Goal: Transaction & Acquisition: Purchase product/service

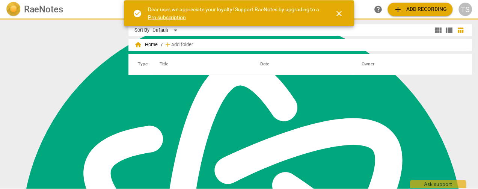
scroll to position [204, 0]
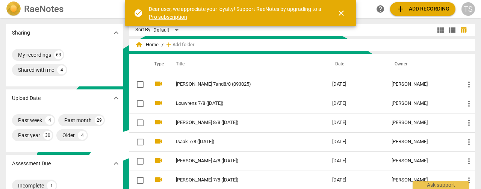
click at [340, 11] on span "close" at bounding box center [341, 13] width 9 height 9
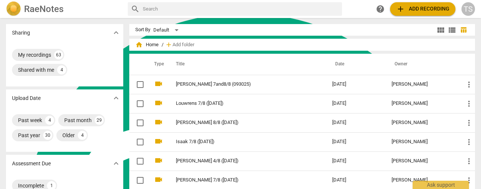
click at [404, 7] on span "add" at bounding box center [400, 9] width 9 height 9
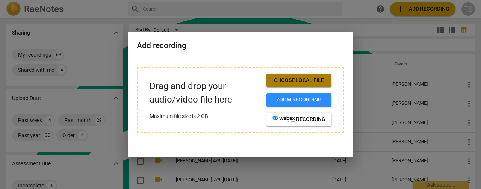
click at [293, 81] on span "Choose local file" at bounding box center [298, 81] width 53 height 8
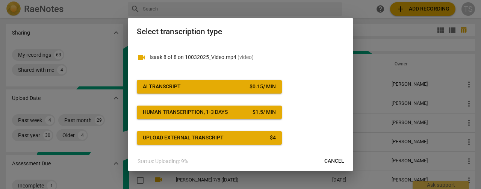
click at [230, 85] on span "AI Transcript $ 0.15 / min" at bounding box center [209, 87] width 133 height 8
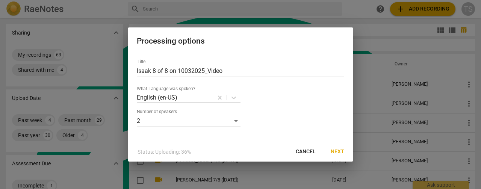
click at [341, 151] on span "Next" at bounding box center [338, 152] width 14 height 8
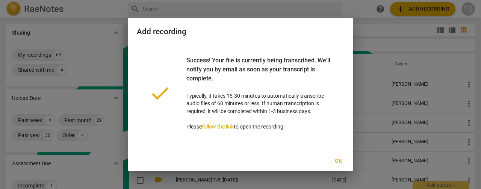
click at [345, 163] on button "Ok" at bounding box center [338, 161] width 24 height 14
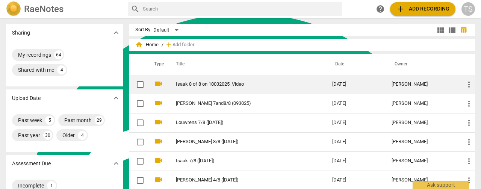
click at [238, 86] on link "Isaak 8 of 8 on 10032025_Video" at bounding box center [240, 85] width 129 height 6
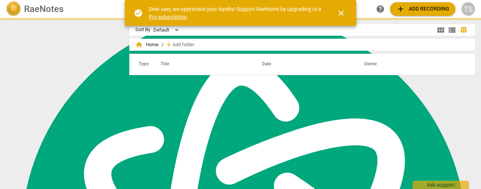
scroll to position [204, 0]
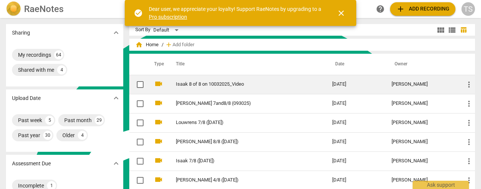
click at [200, 88] on td "Isaak 8 of 8 on 10032025_Video" at bounding box center [246, 84] width 159 height 19
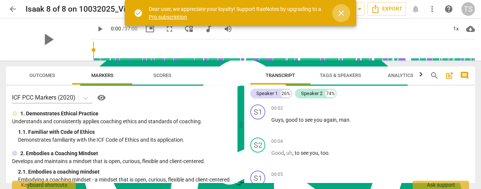
click at [338, 14] on span "close" at bounding box center [341, 13] width 9 height 9
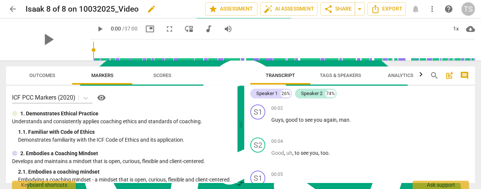
click at [151, 12] on span "edit" at bounding box center [151, 9] width 9 height 9
click at [141, 8] on input "Isaak 8 of 8 on 10032025_Video" at bounding box center [99, 9] width 147 height 14
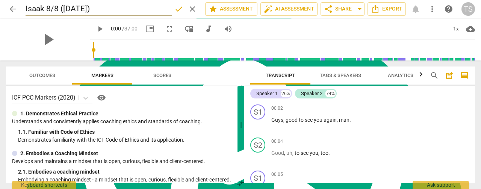
type input "Isaak 8/8 (10/03/25)"
click at [177, 14] on button "done" at bounding box center [179, 9] width 14 height 14
click at [335, 76] on span "Tags & Speakers" at bounding box center [340, 76] width 41 height 6
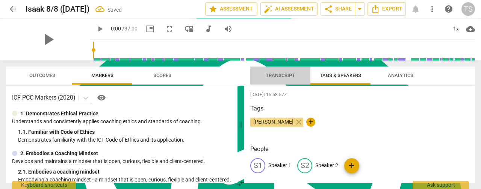
click at [278, 80] on span "Transcript" at bounding box center [280, 76] width 47 height 10
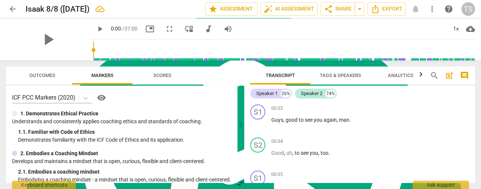
click at [337, 71] on span "Tags & Speakers" at bounding box center [340, 76] width 59 height 10
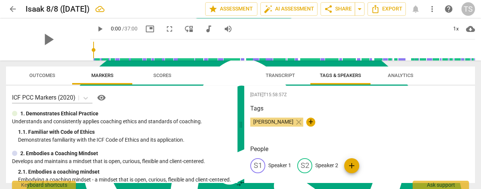
click at [277, 163] on p "Speaker 1" at bounding box center [279, 166] width 23 height 8
type textarea "Speaker 1"
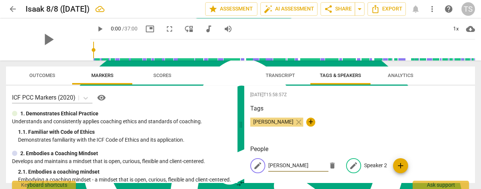
type input "[PERSON_NAME]"
click at [370, 162] on p "Speaker 2" at bounding box center [375, 166] width 23 height 8
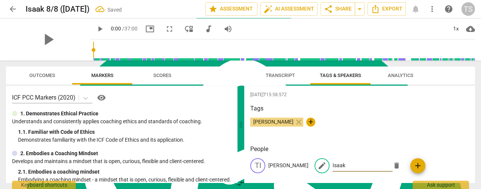
type input "Isaak"
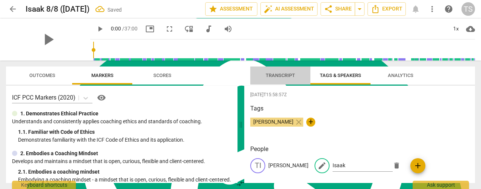
click at [278, 76] on span "Transcript" at bounding box center [280, 76] width 29 height 6
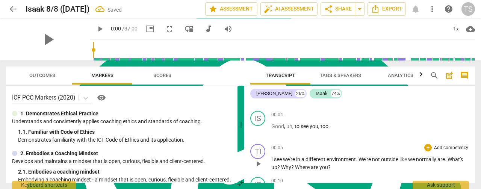
scroll to position [38, 0]
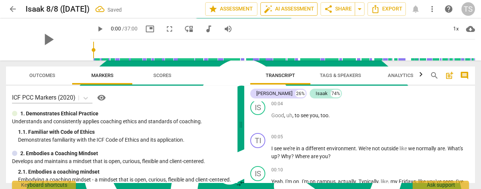
click at [284, 6] on span "auto_fix_high AI Assessment" at bounding box center [289, 9] width 50 height 9
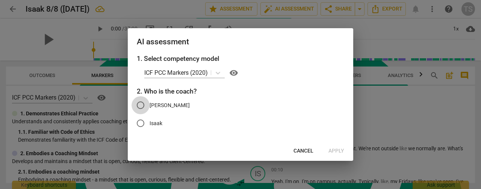
click at [141, 106] on input "[PERSON_NAME]" at bounding box center [141, 105] width 18 height 18
radio input "true"
click at [339, 151] on span "Apply" at bounding box center [336, 151] width 16 height 8
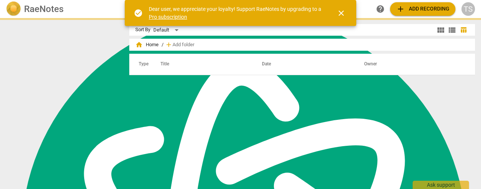
scroll to position [204, 0]
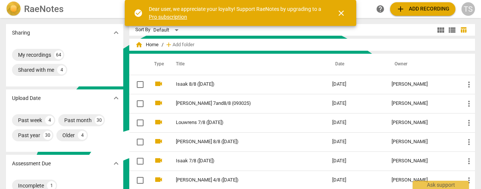
click at [341, 18] on button "close" at bounding box center [341, 13] width 18 height 18
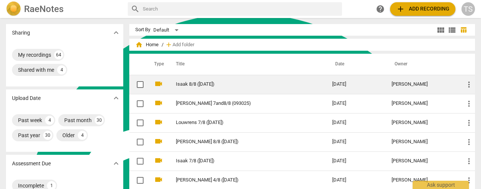
click at [205, 86] on link "Isaak 8/8 ([DATE])" at bounding box center [240, 85] width 129 height 6
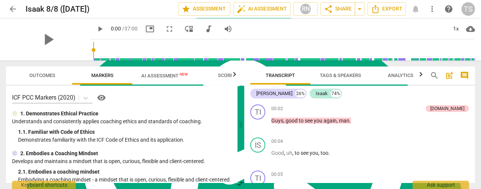
click at [156, 76] on span "AI Assessment New" at bounding box center [164, 76] width 47 height 6
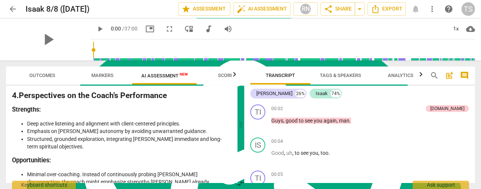
scroll to position [1367, 0]
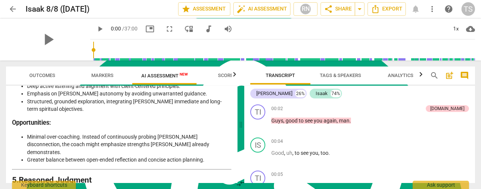
click at [403, 71] on span "Analytics" at bounding box center [401, 76] width 44 height 10
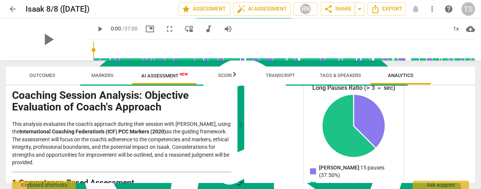
scroll to position [0, 0]
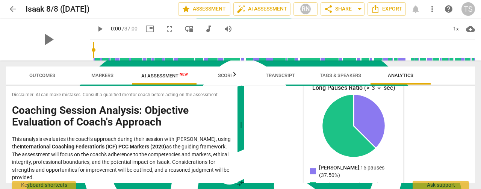
drag, startPoint x: 132, startPoint y: 173, endPoint x: 11, endPoint y: 109, distance: 136.3
type textarea "Coaching Session Analysis: Objective Evaluation of Coach's Approach This analys…"
click at [11, 109] on div "Disclaimer: AI can make mistakes. Consult a qualified mentor coach before actin…" at bounding box center [121, 134] width 231 height 97
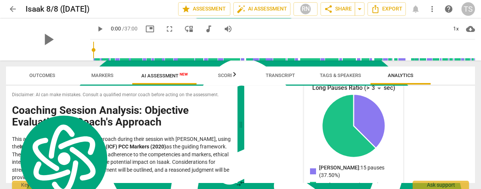
copy div "Coaching Session Analysis: Objective Evaluation of Coach's Approach This analys…"
click at [389, 11] on span "Export" at bounding box center [387, 9] width 32 height 9
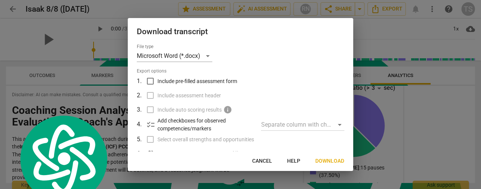
click at [343, 162] on span "Download" at bounding box center [329, 161] width 29 height 8
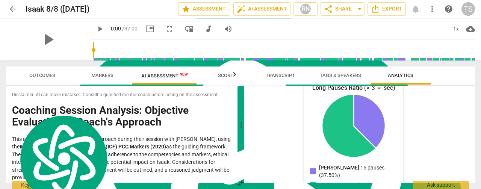
click at [12, 9] on span "arrow_back" at bounding box center [12, 9] width 9 height 9
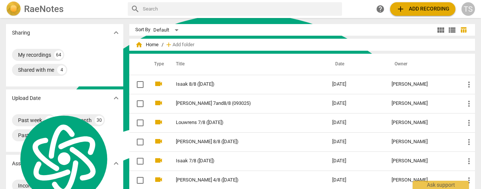
click at [406, 6] on span "add Add recording" at bounding box center [422, 9] width 53 height 9
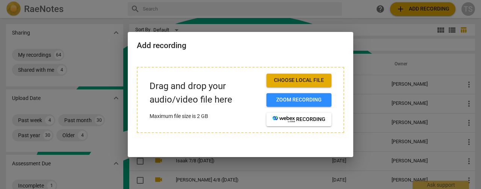
click at [300, 78] on span "Choose local file" at bounding box center [298, 81] width 53 height 8
click at [306, 81] on span "Choose local file" at bounding box center [298, 81] width 53 height 8
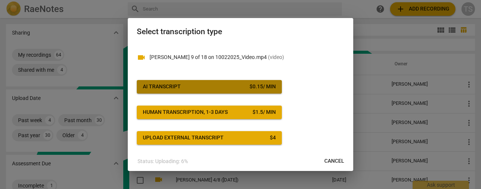
click at [230, 88] on span "AI Transcript $ 0.15 / min" at bounding box center [209, 87] width 133 height 8
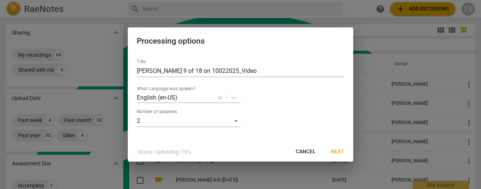
click at [337, 155] on span "Next" at bounding box center [338, 152] width 14 height 8
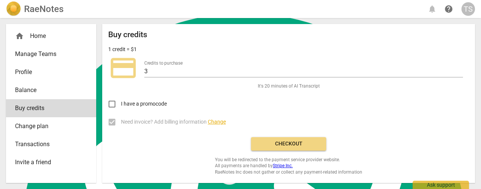
click at [304, 138] on button "Checkout" at bounding box center [288, 144] width 75 height 14
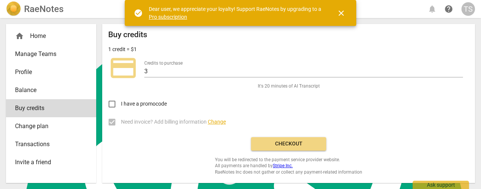
scroll to position [204, 0]
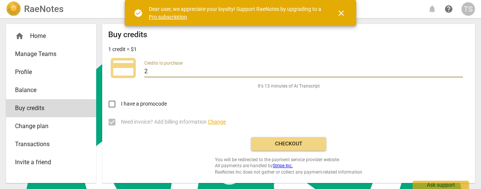
click at [461, 71] on input "2" at bounding box center [303, 72] width 319 height 11
click at [461, 71] on input "1" at bounding box center [303, 72] width 319 height 11
click at [461, 71] on input "0" at bounding box center [303, 72] width 319 height 11
click at [461, 71] on input "-1" at bounding box center [303, 72] width 319 height 11
click at [460, 71] on input "-2" at bounding box center [303, 72] width 319 height 11
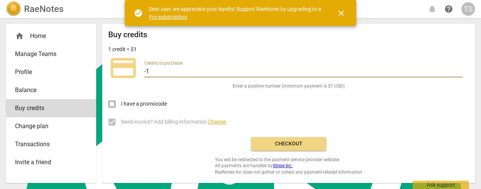
click at [460, 70] on input "-1" at bounding box center [303, 72] width 319 height 11
click at [460, 70] on input "0" at bounding box center [303, 72] width 319 height 11
click at [460, 68] on input "1" at bounding box center [303, 72] width 319 height 11
click at [460, 68] on input "2" at bounding box center [303, 72] width 319 height 11
click at [460, 68] on input "3" at bounding box center [303, 72] width 319 height 11
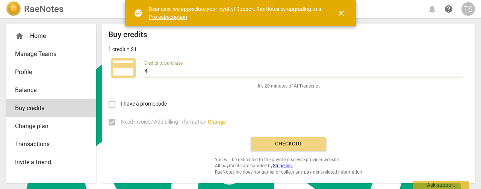
click at [460, 68] on input "4" at bounding box center [303, 72] width 319 height 11
click at [460, 68] on input "5" at bounding box center [303, 72] width 319 height 11
click at [460, 68] on input "6" at bounding box center [303, 72] width 319 height 11
click at [460, 68] on input "7" at bounding box center [303, 72] width 319 height 11
click at [460, 68] on input "8" at bounding box center [303, 72] width 319 height 11
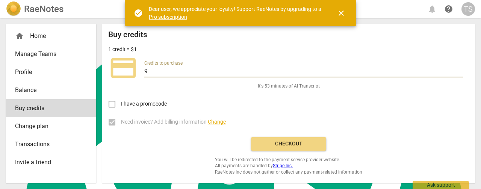
click at [460, 68] on input "9" at bounding box center [303, 72] width 319 height 11
click at [460, 68] on input "10" at bounding box center [303, 72] width 319 height 11
click at [460, 68] on input "11" at bounding box center [303, 72] width 319 height 11
click at [460, 68] on input "12" at bounding box center [303, 72] width 319 height 11
click at [460, 68] on input "13" at bounding box center [303, 72] width 319 height 11
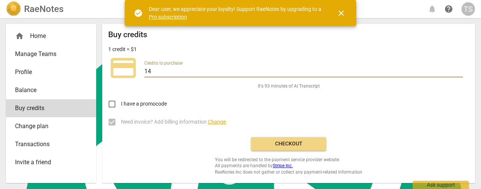
click at [460, 68] on input "14" at bounding box center [303, 72] width 319 height 11
click at [460, 68] on input "15" at bounding box center [303, 72] width 319 height 11
click at [460, 68] on input "16" at bounding box center [303, 72] width 319 height 11
click at [460, 68] on input "17" at bounding box center [303, 72] width 319 height 11
click at [460, 68] on input "18" at bounding box center [303, 72] width 319 height 11
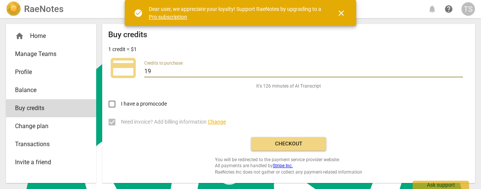
click at [460, 68] on input "19" at bounding box center [303, 72] width 319 height 11
type input "20"
click at [459, 68] on input "20" at bounding box center [303, 72] width 319 height 11
click at [301, 142] on span "Checkout" at bounding box center [288, 144] width 63 height 8
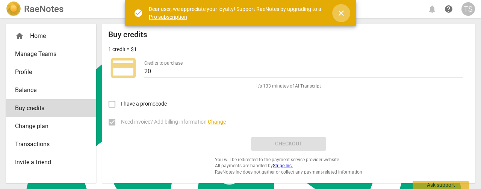
click at [340, 15] on span "close" at bounding box center [341, 13] width 9 height 9
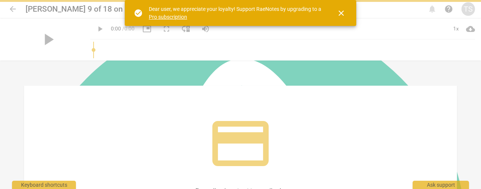
scroll to position [204, 0]
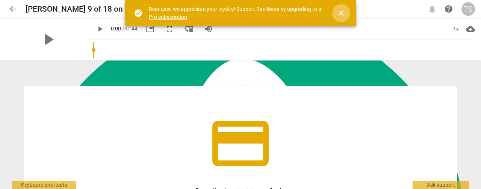
click at [347, 11] on span "close" at bounding box center [341, 13] width 18 height 9
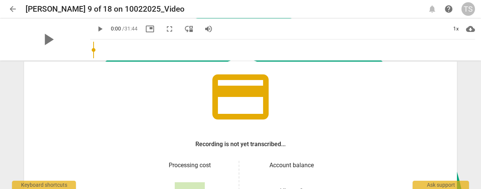
scroll to position [113, 0]
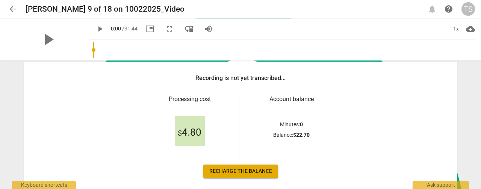
click at [251, 172] on span "Recharge the balance" at bounding box center [240, 172] width 63 height 8
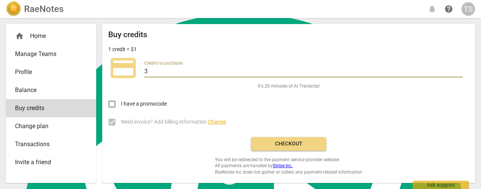
click at [406, 73] on input "3" at bounding box center [303, 72] width 319 height 11
click at [459, 70] on input "4" at bounding box center [303, 72] width 319 height 11
click at [459, 70] on input "5" at bounding box center [303, 72] width 319 height 11
click at [459, 70] on input "6" at bounding box center [303, 72] width 319 height 11
click at [459, 70] on input "7" at bounding box center [303, 72] width 319 height 11
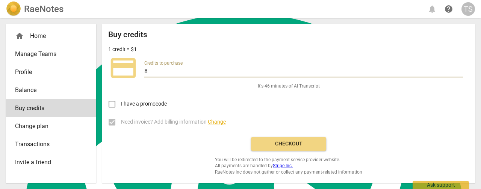
click at [459, 70] on input "8" at bounding box center [303, 72] width 319 height 11
click at [459, 70] on input "9" at bounding box center [303, 72] width 319 height 11
type input "10"
click at [459, 70] on input "10" at bounding box center [303, 72] width 319 height 11
click at [281, 141] on span "Checkout" at bounding box center [288, 144] width 63 height 8
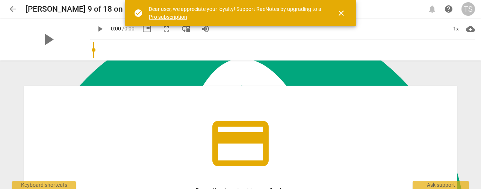
scroll to position [204, 0]
click at [342, 15] on span "close" at bounding box center [341, 13] width 9 height 9
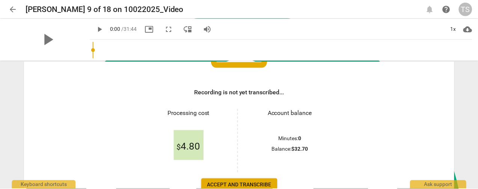
scroll to position [113, 0]
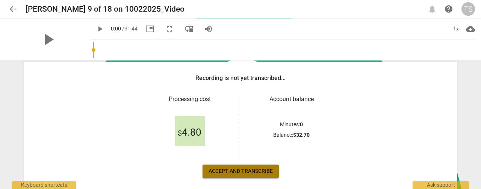
click at [242, 170] on span "Accept and transcribe" at bounding box center [241, 172] width 64 height 8
